Goal: Use online tool/utility: Use online tool/utility

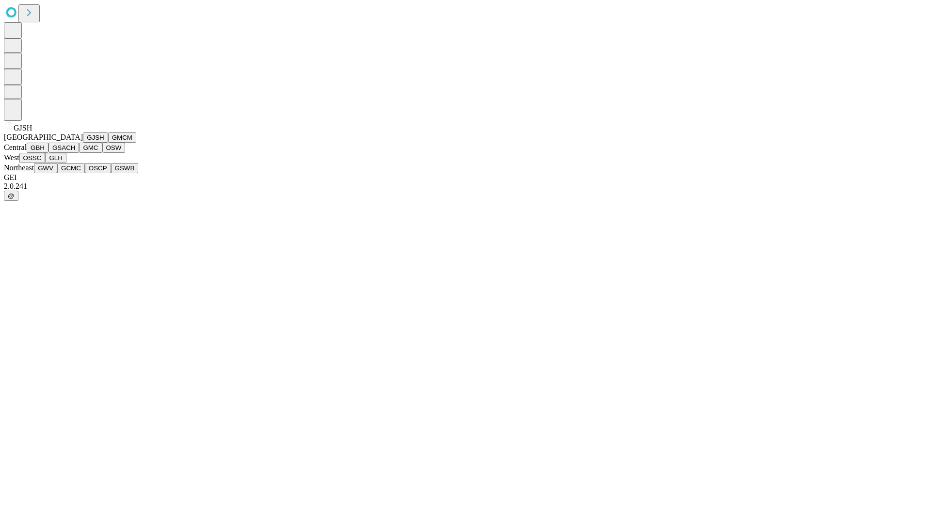
click at [83, 143] on button "GJSH" at bounding box center [95, 137] width 25 height 10
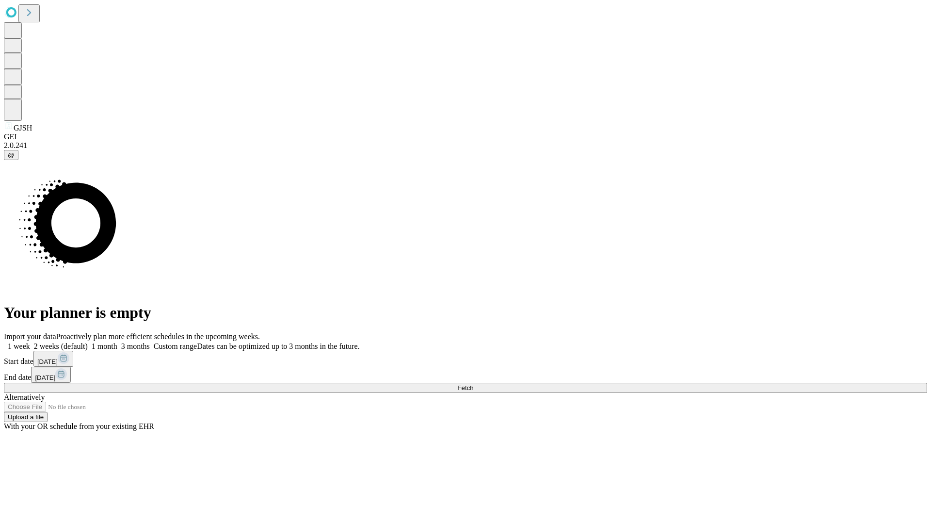
click at [88, 342] on label "2 weeks (default)" at bounding box center [59, 346] width 58 height 8
click at [473, 384] on span "Fetch" at bounding box center [465, 387] width 16 height 7
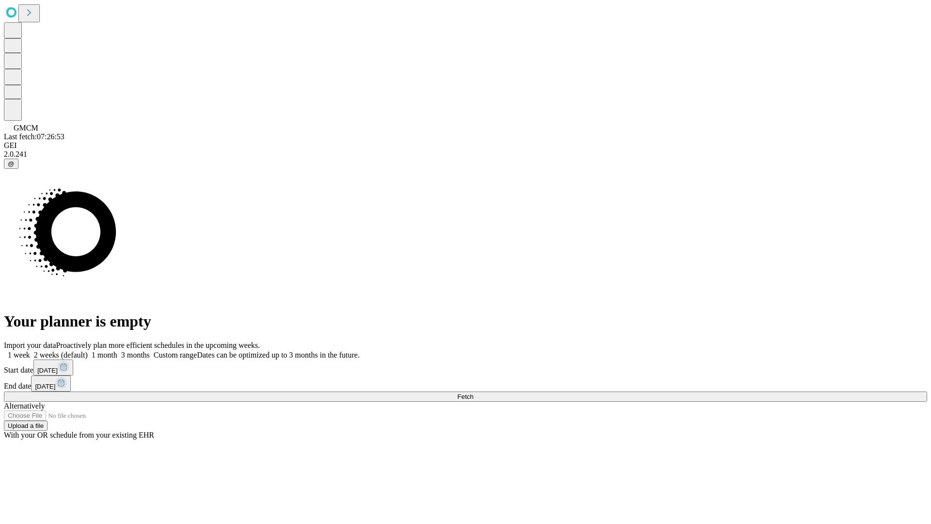
click at [88, 351] on label "2 weeks (default)" at bounding box center [59, 355] width 58 height 8
click at [473, 393] on span "Fetch" at bounding box center [465, 396] width 16 height 7
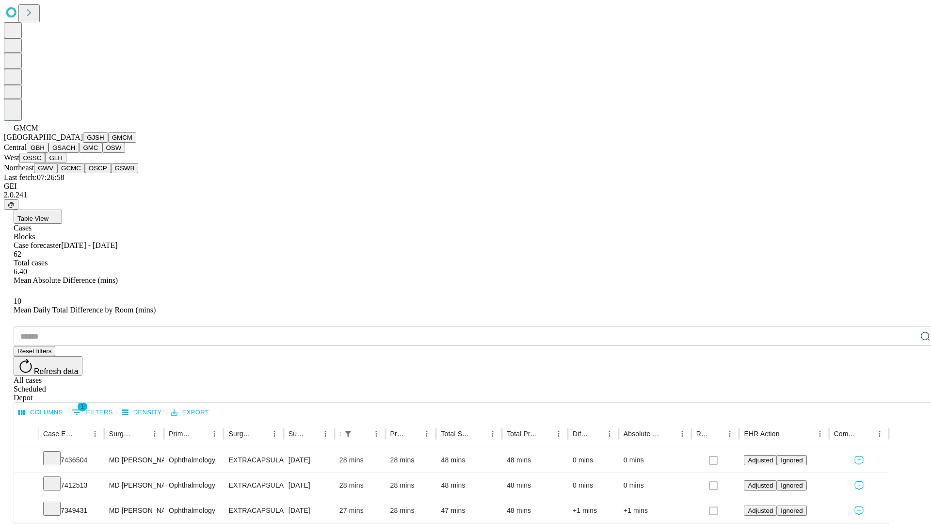
click at [48, 153] on button "GBH" at bounding box center [38, 148] width 22 height 10
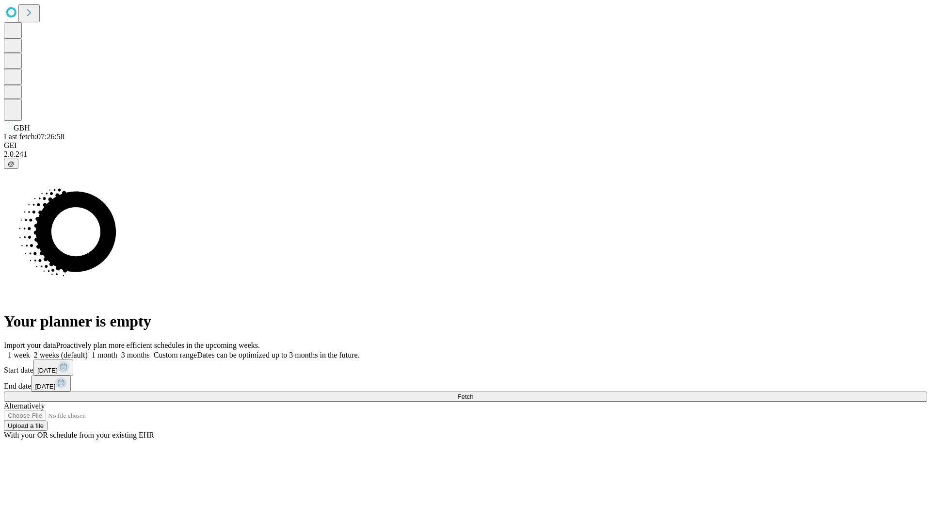
click at [88, 351] on label "2 weeks (default)" at bounding box center [59, 355] width 58 height 8
click at [473, 393] on span "Fetch" at bounding box center [465, 396] width 16 height 7
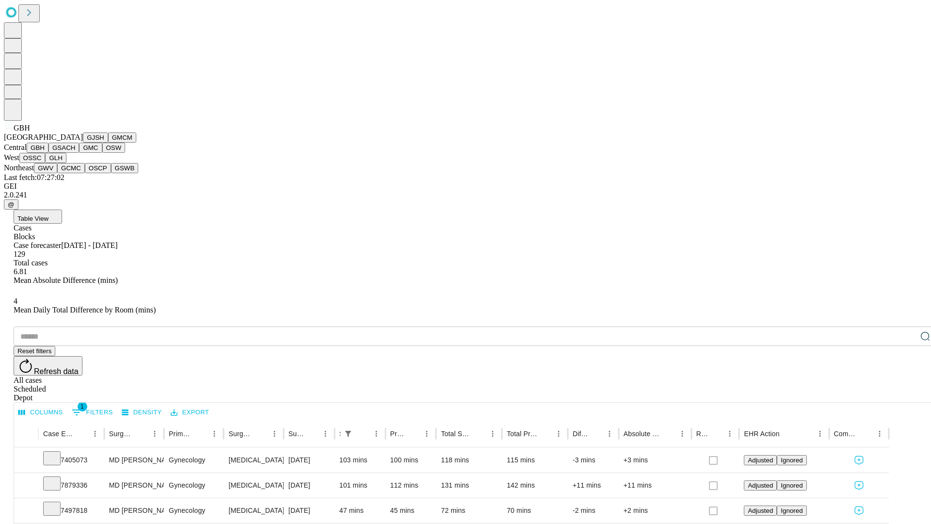
click at [75, 153] on button "GSACH" at bounding box center [63, 148] width 31 height 10
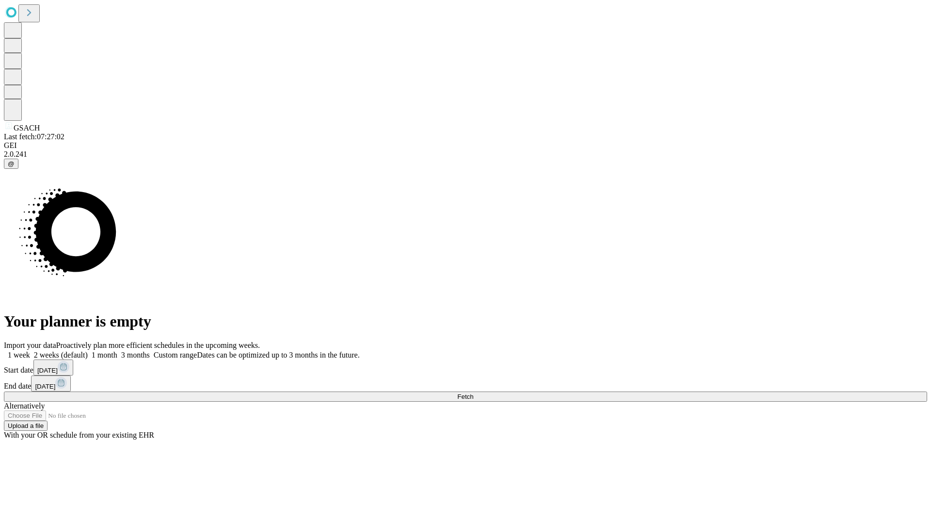
click at [88, 351] on label "2 weeks (default)" at bounding box center [59, 355] width 58 height 8
click at [473, 393] on span "Fetch" at bounding box center [465, 396] width 16 height 7
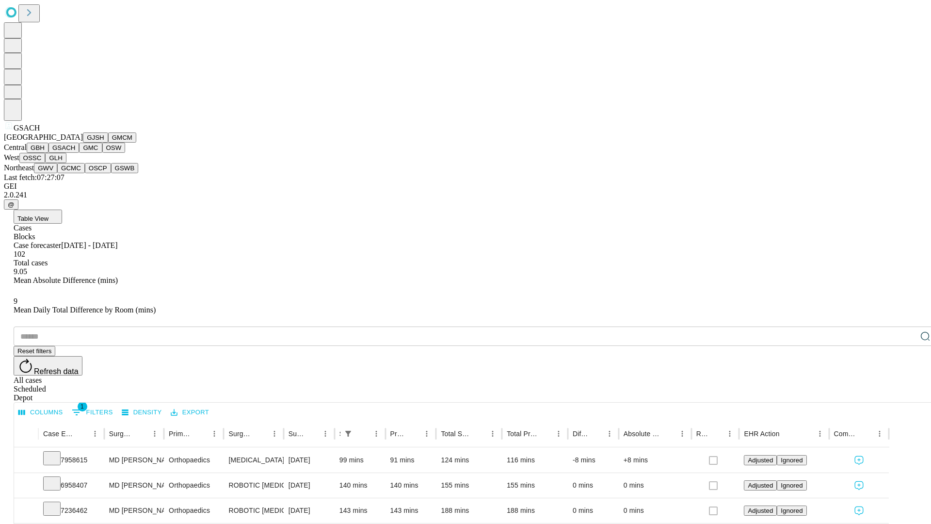
click at [79, 153] on button "GMC" at bounding box center [90, 148] width 23 height 10
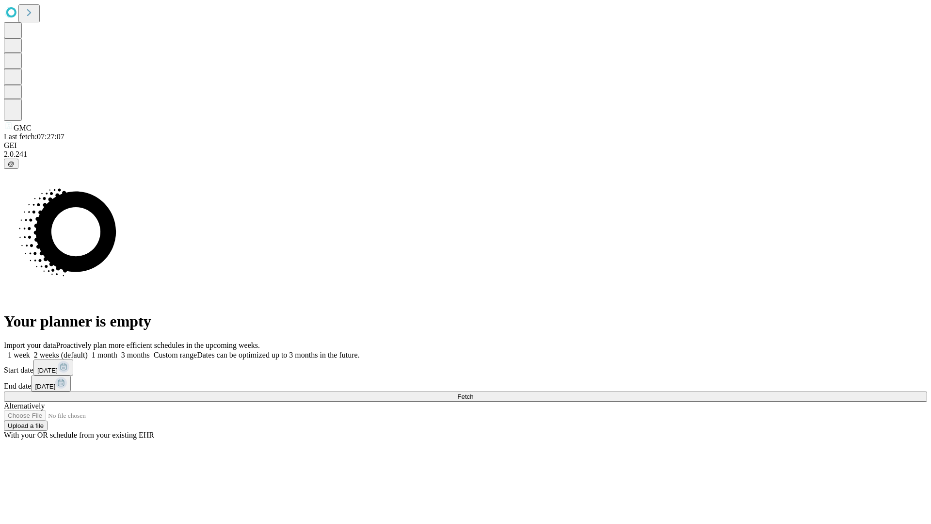
click at [88, 351] on label "2 weeks (default)" at bounding box center [59, 355] width 58 height 8
click at [473, 393] on span "Fetch" at bounding box center [465, 396] width 16 height 7
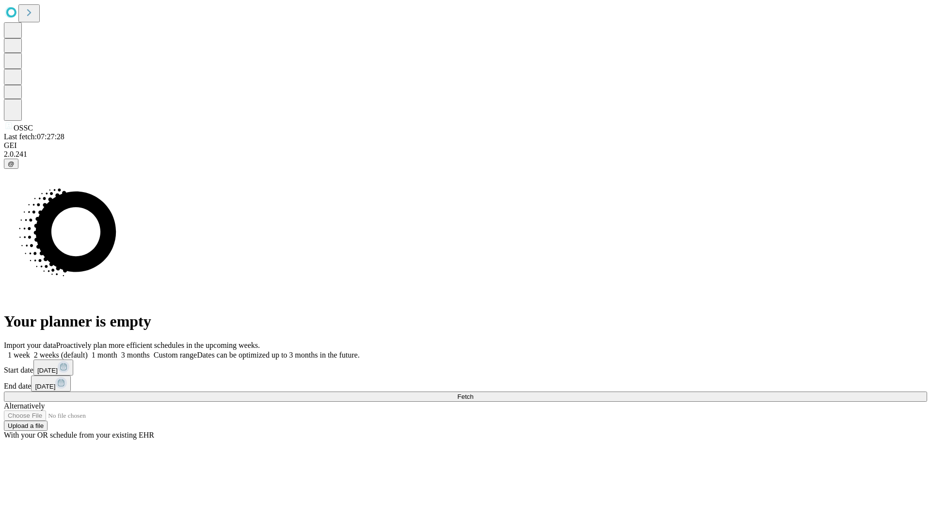
click at [88, 351] on label "2 weeks (default)" at bounding box center [59, 355] width 58 height 8
click at [473, 393] on span "Fetch" at bounding box center [465, 396] width 16 height 7
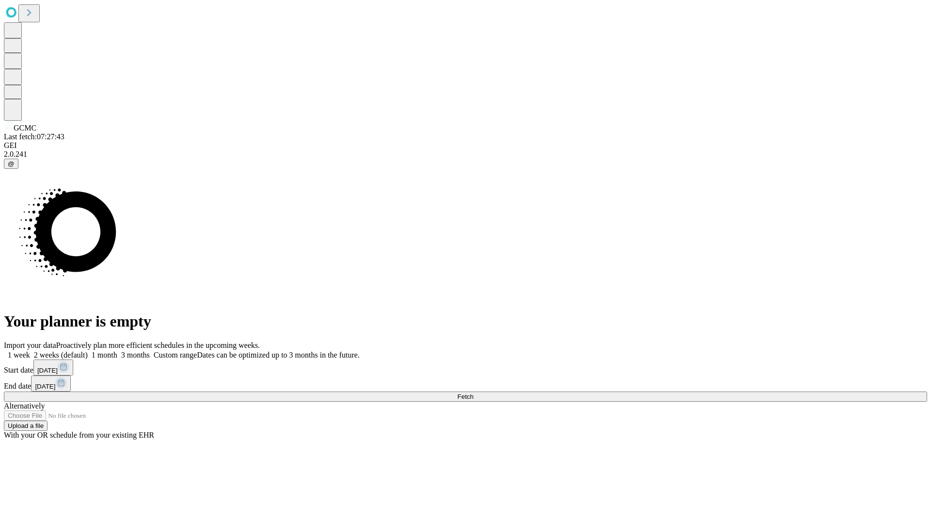
click at [473, 393] on span "Fetch" at bounding box center [465, 396] width 16 height 7
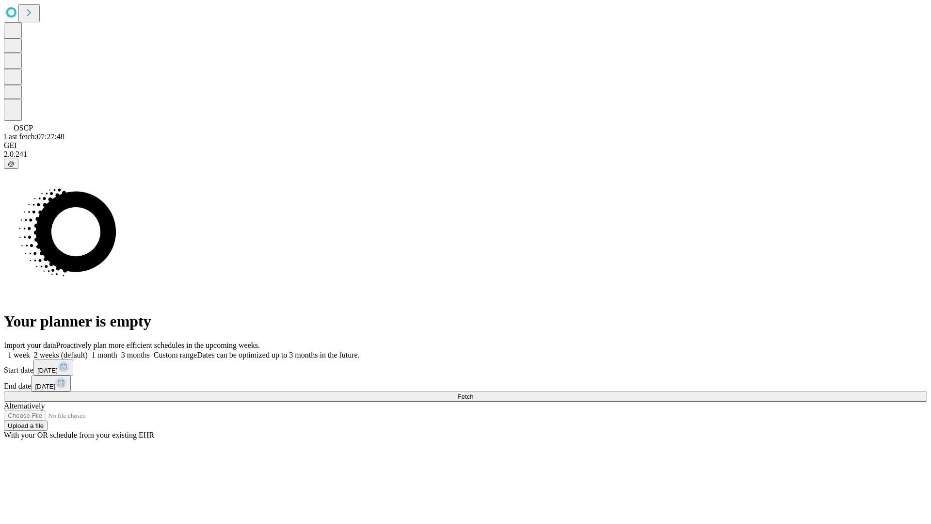
click at [88, 351] on label "2 weeks (default)" at bounding box center [59, 355] width 58 height 8
click at [473, 393] on span "Fetch" at bounding box center [465, 396] width 16 height 7
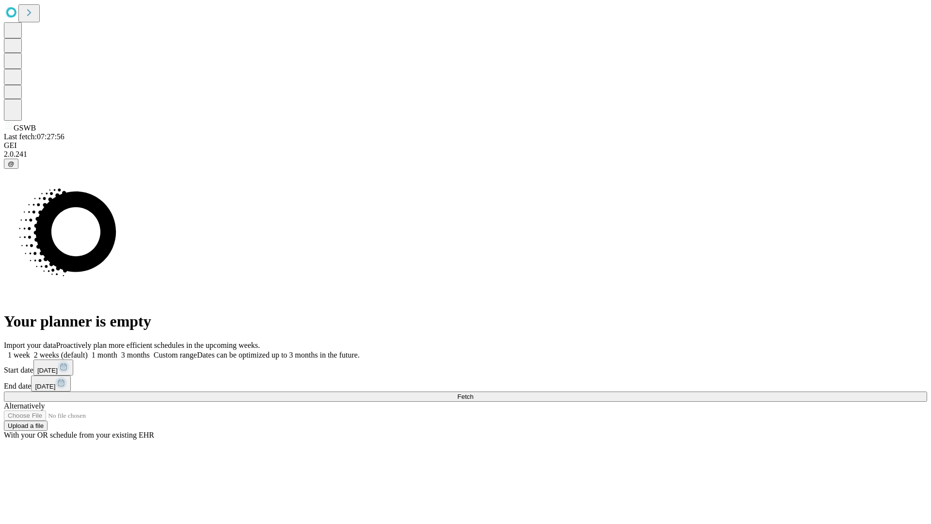
click at [88, 351] on label "2 weeks (default)" at bounding box center [59, 355] width 58 height 8
click at [473, 393] on span "Fetch" at bounding box center [465, 396] width 16 height 7
